Goal: Information Seeking & Learning: Compare options

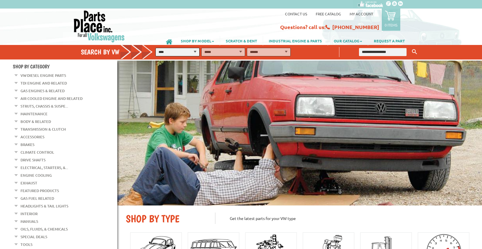
click at [361, 52] on input "text" at bounding box center [383, 52] width 48 height 8
type input "*****"
click at [410, 47] on button "Keyword Search" at bounding box center [414, 51] width 9 height 9
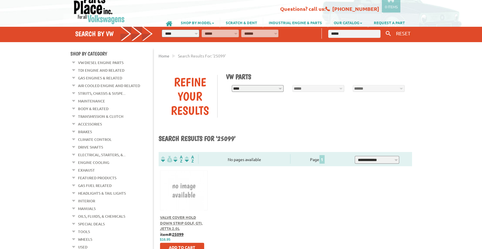
scroll to position [19, 0]
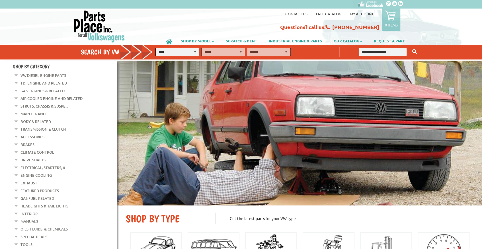
click at [375, 51] on input "text" at bounding box center [383, 52] width 48 height 8
paste input "*****"
type input "*****"
click at [410, 47] on button "Keyword Search" at bounding box center [414, 51] width 9 height 9
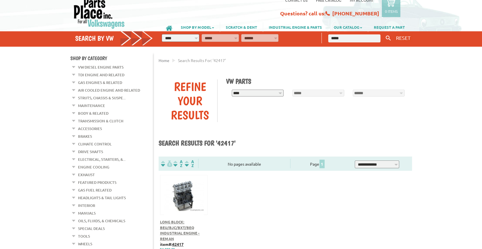
scroll to position [57, 0]
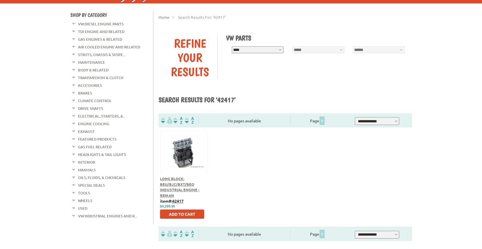
click at [171, 189] on span "Long Block: BEU/BJC/BXT/BEQ Industrial Engine - Reman" at bounding box center [180, 187] width 40 height 22
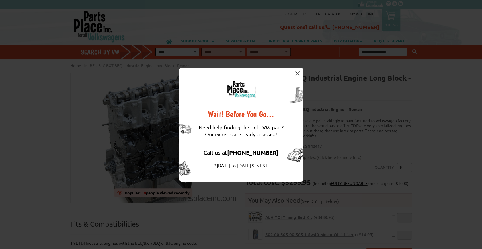
click at [299, 73] on img at bounding box center [297, 73] width 4 height 4
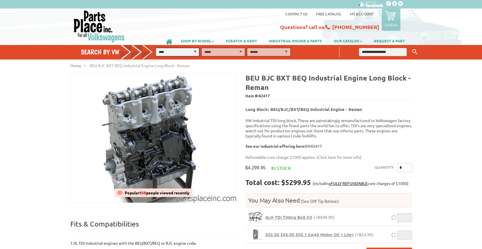
click at [361, 106] on h5 "Long Block: BEU/BJC/BXT/BEQ Industrial Engine - Reman" at bounding box center [328, 107] width 166 height 9
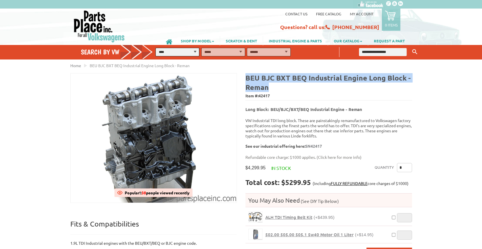
drag, startPoint x: 266, startPoint y: 85, endPoint x: 247, endPoint y: 79, distance: 19.3
click at [247, 79] on h4 "BEU BJC BXT BEQ Industrial Engine Long Block - Reman" at bounding box center [328, 82] width 166 height 19
copy b "BEU BJC BXT BEQ Industrial Engine Long Block - Reman"
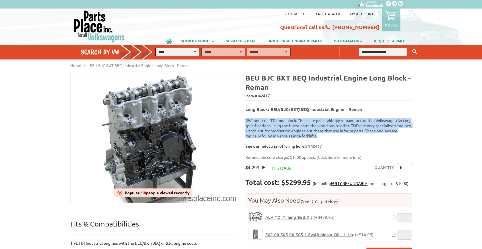
drag, startPoint x: 323, startPoint y: 131, endPoint x: 245, endPoint y: 115, distance: 79.7
click at [245, 118] on p "VW Industrial TDI long block. These are painstakingly remanufactured to Volkswa…" at bounding box center [328, 133] width 166 height 31
drag, startPoint x: 326, startPoint y: 142, endPoint x: 245, endPoint y: 117, distance: 84.4
click at [245, 118] on p "VW Industrial TDI long block. These are painstakingly remanufactured to Volkswa…" at bounding box center [328, 133] width 166 height 31
copy p "VW Industrial TDI long block. These are painstakingly remanufactured to Volkswa…"
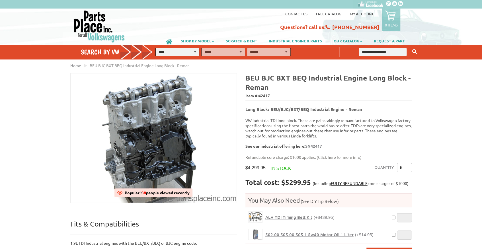
click at [266, 94] on span "42417" at bounding box center [263, 95] width 11 height 5
copy span "42417"
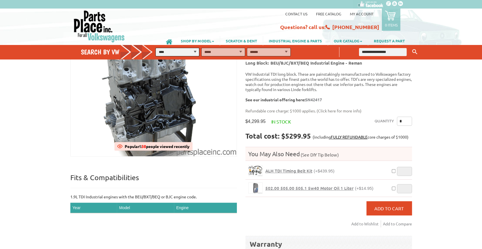
scroll to position [38, 0]
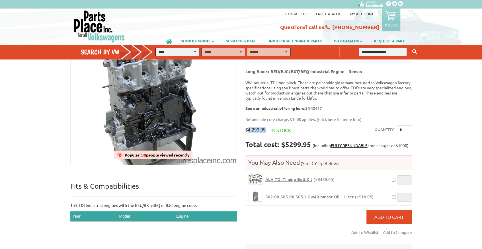
drag, startPoint x: 268, startPoint y: 124, endPoint x: 246, endPoint y: 124, distance: 21.6
click at [246, 127] on span "$4,299.95" at bounding box center [255, 129] width 20 height 5
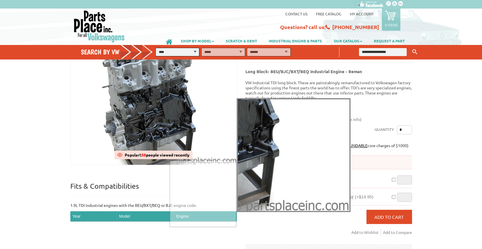
copy span "4,299.95"
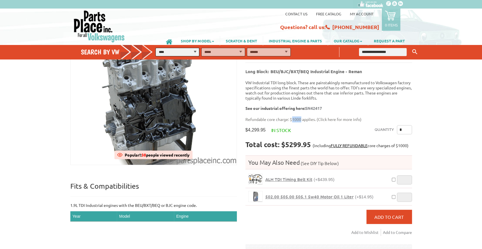
drag, startPoint x: 295, startPoint y: 114, endPoint x: 301, endPoint y: 114, distance: 6.0
click at [301, 116] on p "Refundable core charge: $1000 applies. ( Click here for more info )" at bounding box center [326, 119] width 162 height 6
copy p "1000"
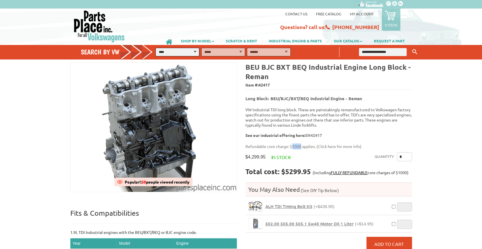
scroll to position [0, 0]
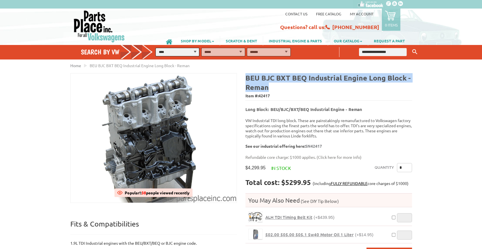
drag, startPoint x: 261, startPoint y: 85, endPoint x: 246, endPoint y: 79, distance: 15.7
click at [246, 79] on h4 "BEU BJC BXT BEQ Industrial Engine Long Block - Reman" at bounding box center [328, 82] width 166 height 19
copy b "BEU BJC BXT BEQ Industrial Engine Long Block - Reman"
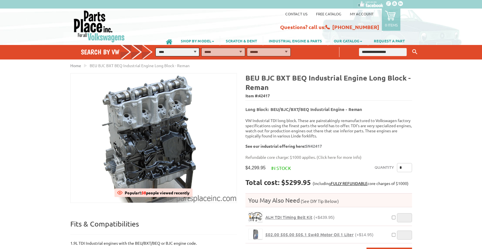
click at [264, 93] on span "42417" at bounding box center [263, 95] width 11 height 5
copy span "42417"
click at [375, 53] on input "text" at bounding box center [383, 52] width 48 height 8
paste input "******"
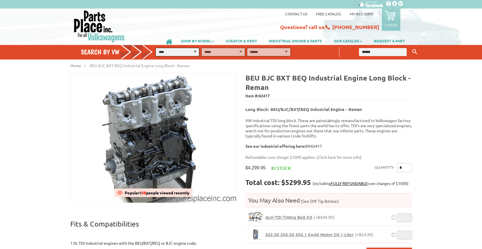
type input "******"
click at [410, 47] on button "Keyword Search" at bounding box center [414, 51] width 9 height 9
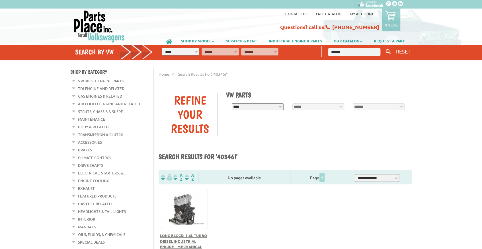
click at [191, 235] on span "Long Block: 1.6L Turbo Diesel Industrial Engine - Mechanical Lifters, Reman" at bounding box center [183, 244] width 47 height 22
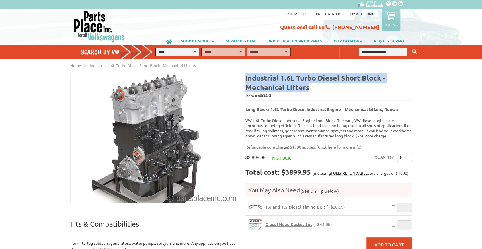
drag, startPoint x: 312, startPoint y: 86, endPoint x: 245, endPoint y: 78, distance: 67.0
click at [245, 78] on h4 "Industrial 1.6L Turbo Diesel Short Block - Mechanical Lifters" at bounding box center [328, 82] width 166 height 19
copy b "Industrial 1.6L Turbo Diesel Short Block - Mechanical Lifters"
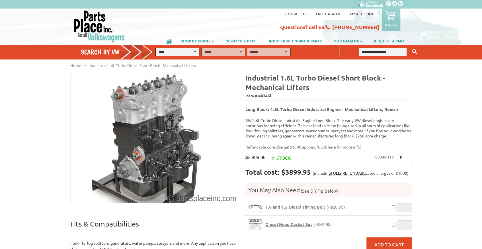
click at [269, 96] on span "Item #: 40346i" at bounding box center [328, 96] width 166 height 8
click at [267, 93] on span "40346i" at bounding box center [264, 95] width 13 height 5
copy span "40346i"
click at [372, 51] on input "text" at bounding box center [383, 52] width 48 height 8
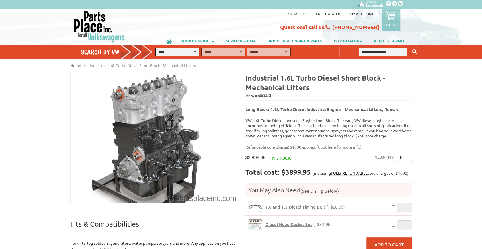
paste input "*****"
type input "*****"
click at [410, 47] on button "Keyword Search" at bounding box center [414, 51] width 9 height 9
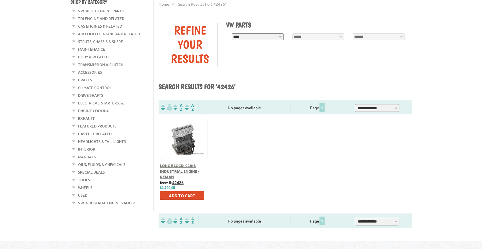
scroll to position [76, 0]
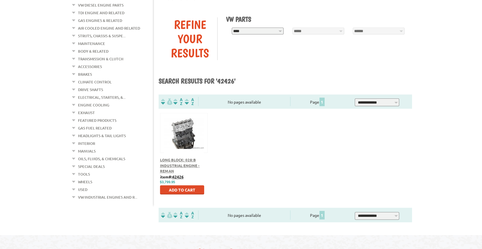
click at [181, 163] on span "Long Block: 028:B Industrial Engine - Reman" at bounding box center [180, 165] width 40 height 16
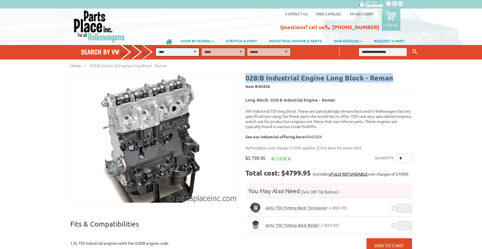
drag, startPoint x: 397, startPoint y: 77, endPoint x: 246, endPoint y: 80, distance: 151.4
click at [246, 80] on h4 "028:B Industrial Engine Long Block - Reman" at bounding box center [328, 77] width 166 height 9
copy b "028:B Industrial Engine Long Block - Reman"
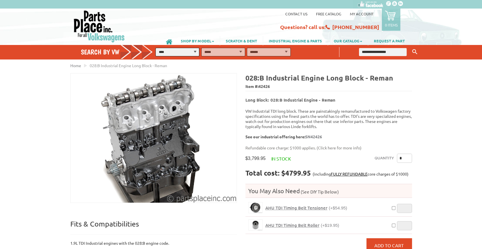
click at [267, 86] on span "42426" at bounding box center [263, 86] width 11 height 5
copy span "42426"
